Goal: Information Seeking & Learning: Learn about a topic

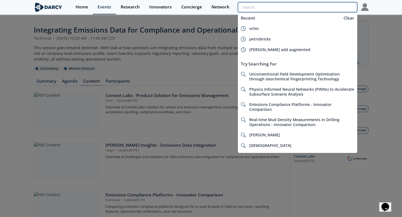
click at [337, 6] on input "search" at bounding box center [297, 7] width 119 height 10
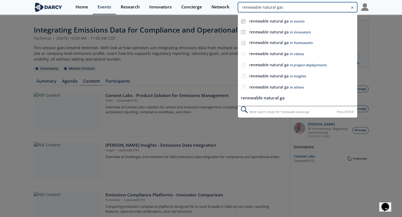
type input "renewable natural gas"
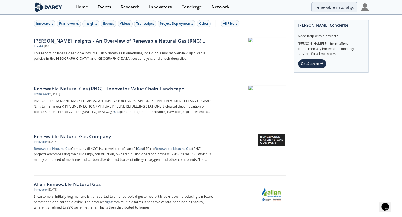
click at [83, 39] on div "Darcy Insights - An Overview of Renewable Natural Gas (RNG) from Biogas" at bounding box center [124, 40] width 180 height 7
click at [70, 86] on div "Renewable Natural Gas (RNG) - Innovator Value Chain Landscape" at bounding box center [124, 88] width 180 height 7
click at [69, 21] on div "Frameworks" at bounding box center [69, 23] width 20 height 5
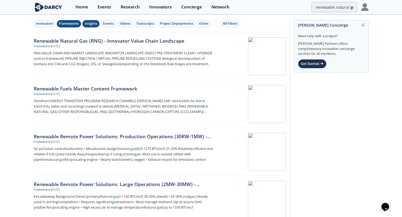
click at [86, 26] on button "Insights" at bounding box center [90, 23] width 17 height 7
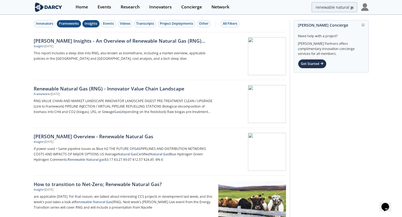
click at [74, 25] on div "Frameworks" at bounding box center [69, 23] width 20 height 5
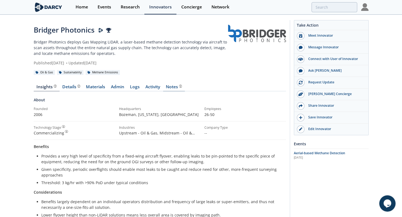
click at [169, 87] on div "Notes" at bounding box center [174, 87] width 16 height 4
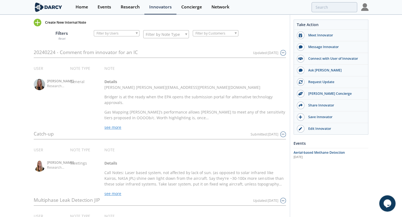
scroll to position [84, 0]
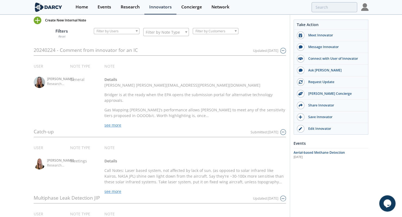
click at [38, 18] on icon "button" at bounding box center [38, 21] width 8 height 8
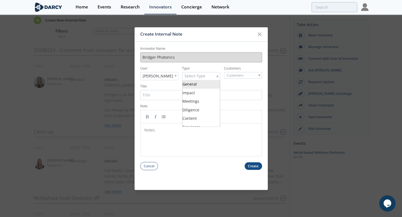
click at [200, 76] on span "Select Type" at bounding box center [195, 76] width 21 height 8
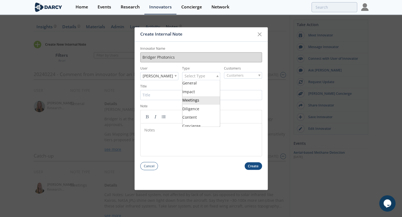
scroll to position [0, 0]
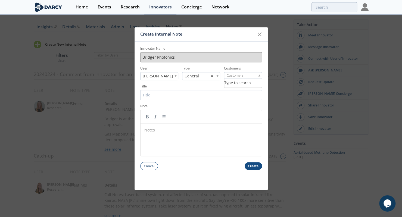
click at [246, 76] on input "search" at bounding box center [240, 76] width 33 height 6
type input "expand en"
click at [245, 162] on button "Create" at bounding box center [253, 166] width 17 height 8
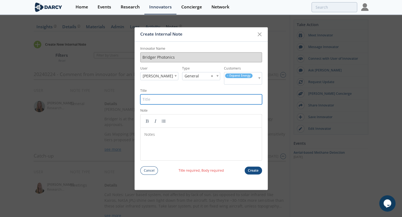
click at [169, 101] on input "Title" at bounding box center [201, 99] width 122 height 10
type input "Expand Energy is a user of Bridger"
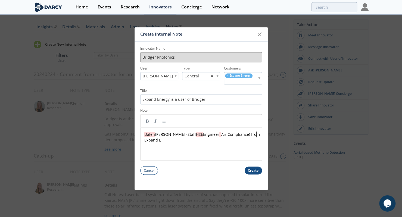
scroll to position [0, 0]
click at [249, 169] on button "Create" at bounding box center [253, 171] width 17 height 8
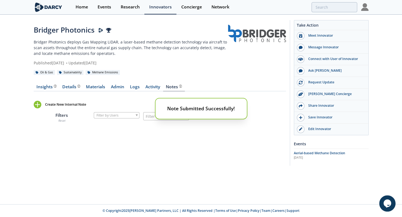
scroll to position [0, 0]
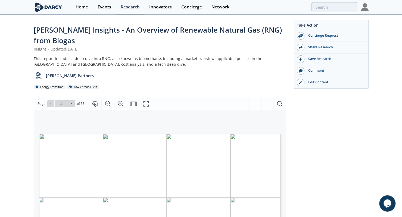
type input "2"
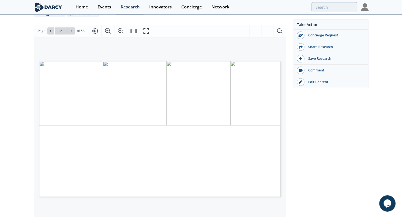
scroll to position [73, 0]
type input "3"
type input "2"
type input "4"
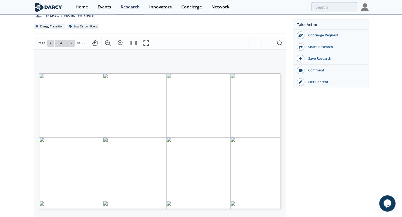
scroll to position [61, 0]
type input "5"
type input "8"
type input "11"
type input "14"
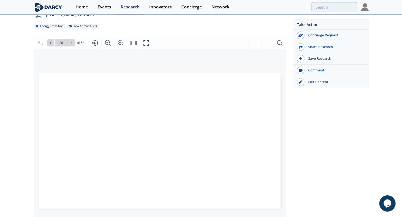
type input "27"
type input "31"
type input "35"
type input "33"
type input "36"
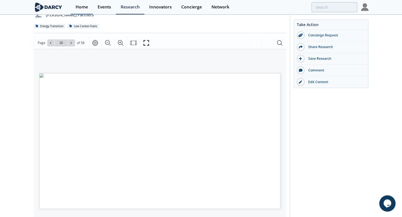
type input "37"
type input "38"
type input "39"
type input "41"
type input "44"
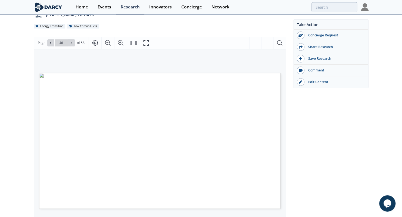
type input "47"
type input "49"
type input "50"
type input "55"
type input "57"
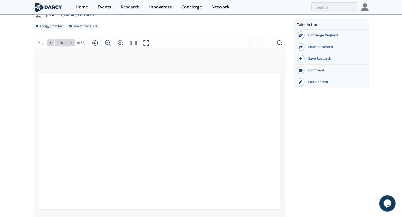
type input "27"
type input "21"
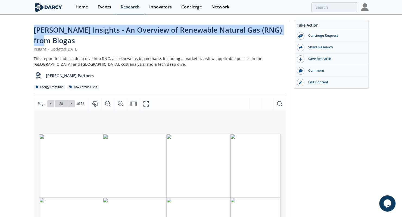
drag, startPoint x: 34, startPoint y: 29, endPoint x: 60, endPoint y: 39, distance: 27.6
click at [60, 39] on div "[PERSON_NAME] Insights - An Overview of Renewable Natural Gas (RNG) from Biogas" at bounding box center [160, 35] width 252 height 21
copy span "[PERSON_NAME] Insights - An Overview of Renewable Natural Gas (RNG) from Biogas"
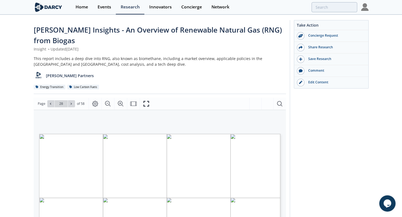
click at [13, 80] on div "Darcy Insights - An Overview of Renewable Natural Gas (RNG) from Biogas Insight…" at bounding box center [201, 215] width 402 height 400
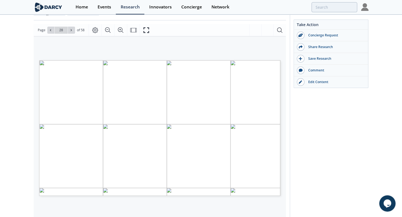
scroll to position [75, 0]
type input "25"
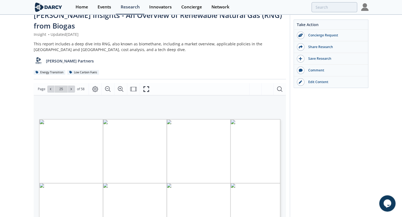
scroll to position [7, 0]
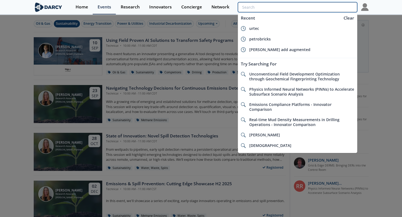
click at [331, 8] on input "search" at bounding box center [297, 7] width 119 height 10
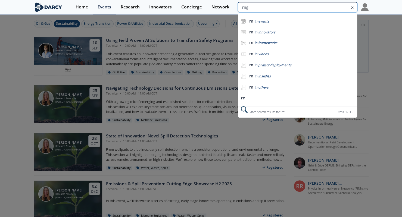
type input "rng"
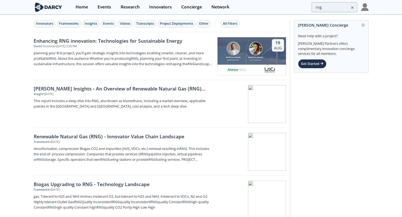
click at [75, 23] on div "Frameworks" at bounding box center [69, 23] width 20 height 5
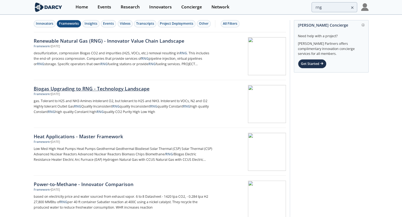
click at [84, 83] on link "Biogas Upgrading to RNG - Technology Landscape Framework • Dec 16, 2024 gas. To…" at bounding box center [160, 104] width 252 height 48
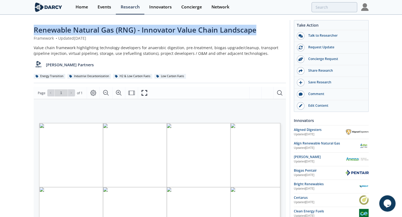
drag, startPoint x: 32, startPoint y: 29, endPoint x: 264, endPoint y: 26, distance: 232.0
click at [264, 26] on div "Renewable Natural Gas (RNG) - Innovator Value Chain Landscape Framework • Updat…" at bounding box center [201, 209] width 402 height 389
copy span "Renewable Natural Gas (RNG) - Innovator Value Chain Landscape"
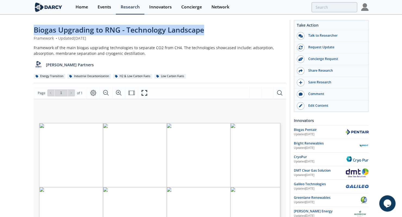
drag, startPoint x: 30, startPoint y: 30, endPoint x: 246, endPoint y: 31, distance: 215.4
click at [246, 31] on div "Biogas Upgrading to RNG - Technology Landscape Framework • Updated [DATE] Frame…" at bounding box center [201, 209] width 402 height 389
copy span "Biogas Upgrading to RNG - Technology Landscape"
